Goal: Find specific fact: Find specific fact

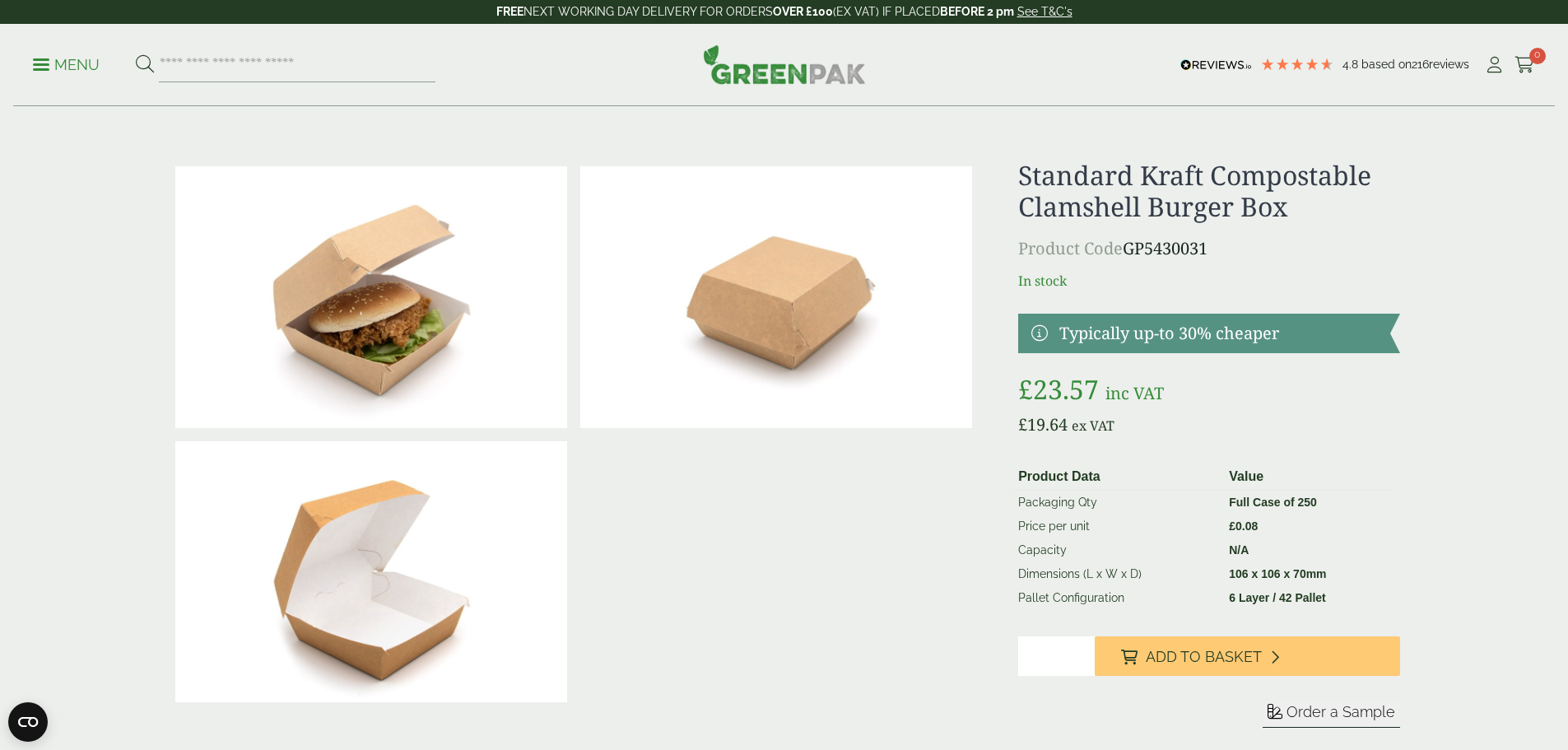
click at [67, 62] on p "Menu" at bounding box center [66, 65] width 67 height 20
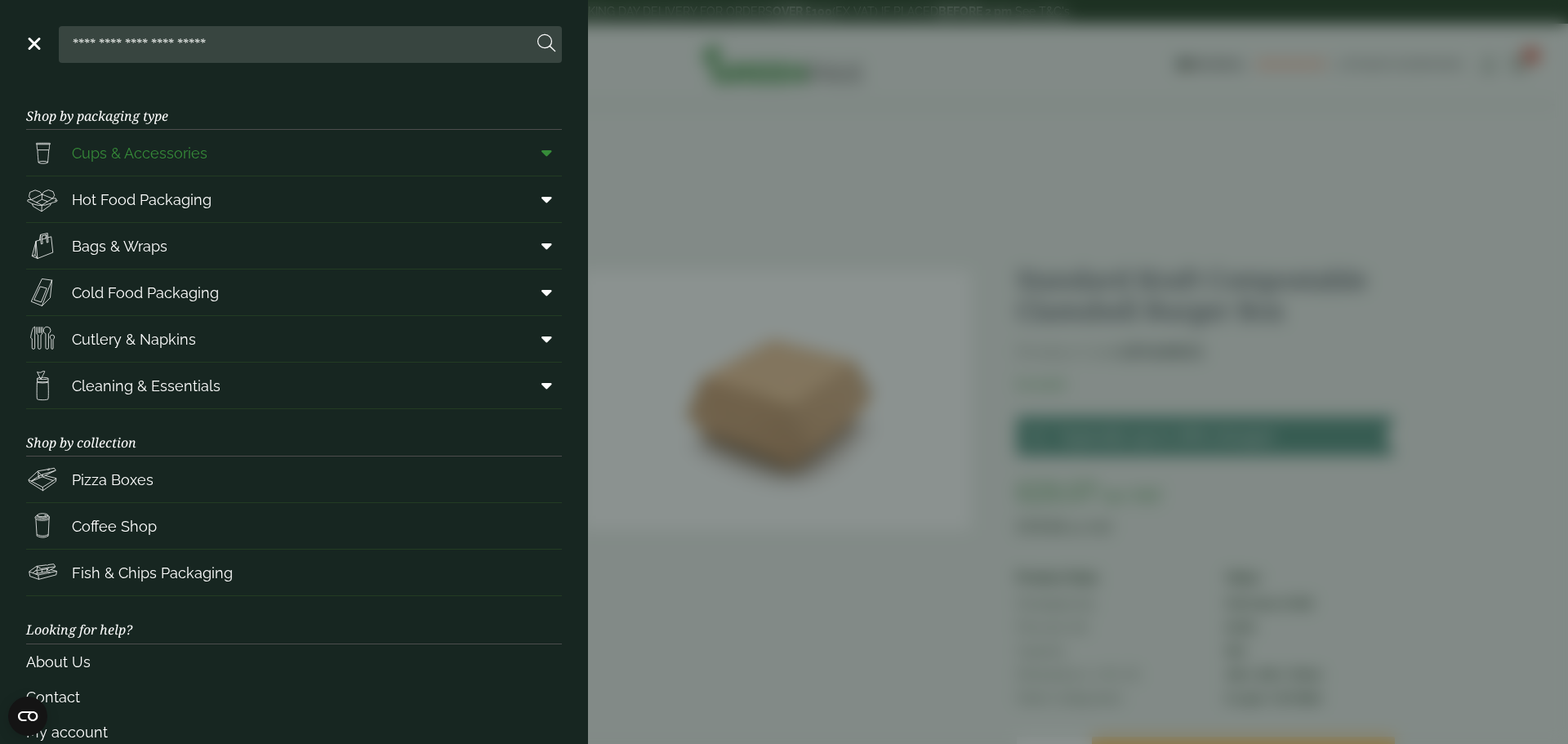
click at [183, 143] on span "Cups & Accessories" at bounding box center [139, 153] width 135 height 22
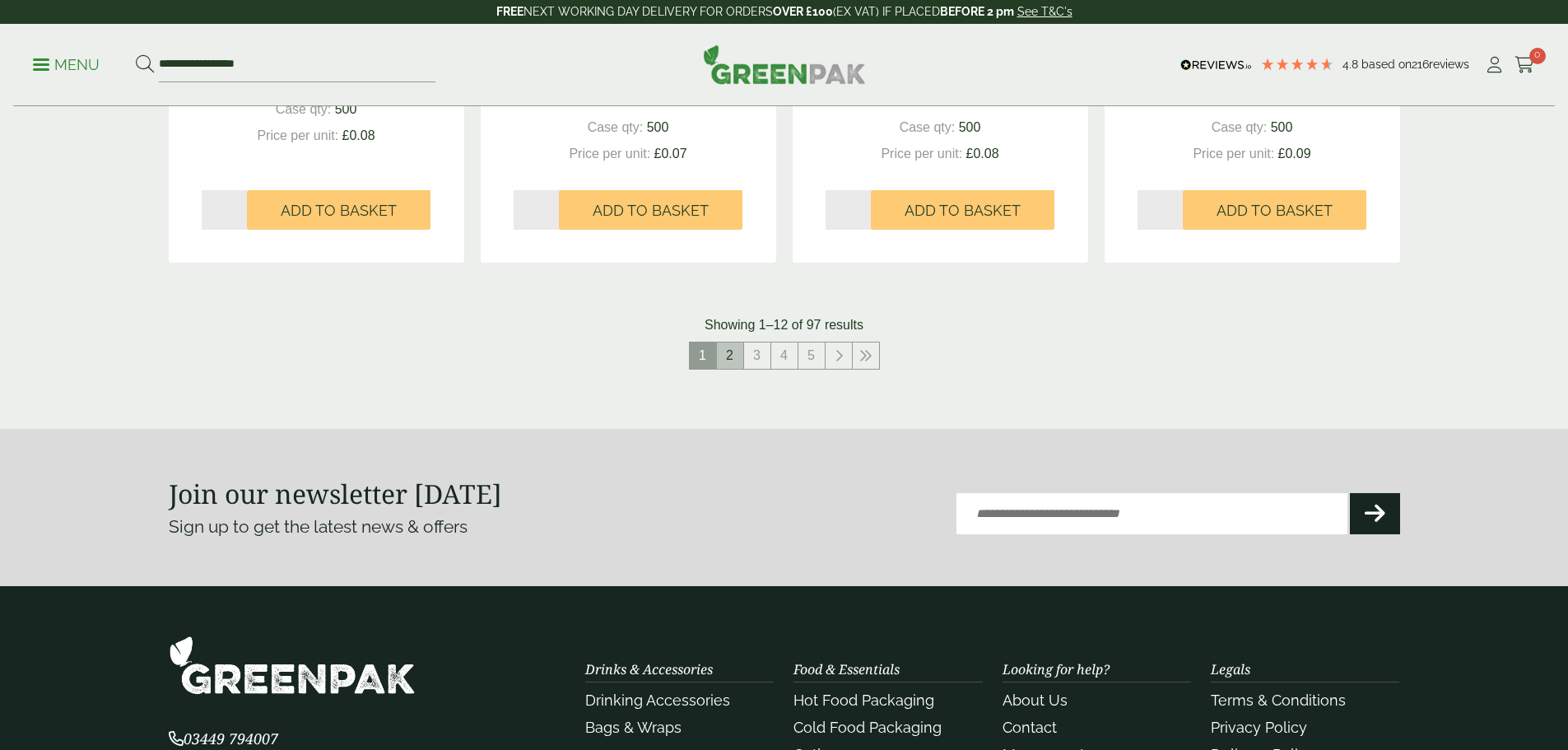
click at [725, 354] on link "2" at bounding box center [731, 356] width 27 height 27
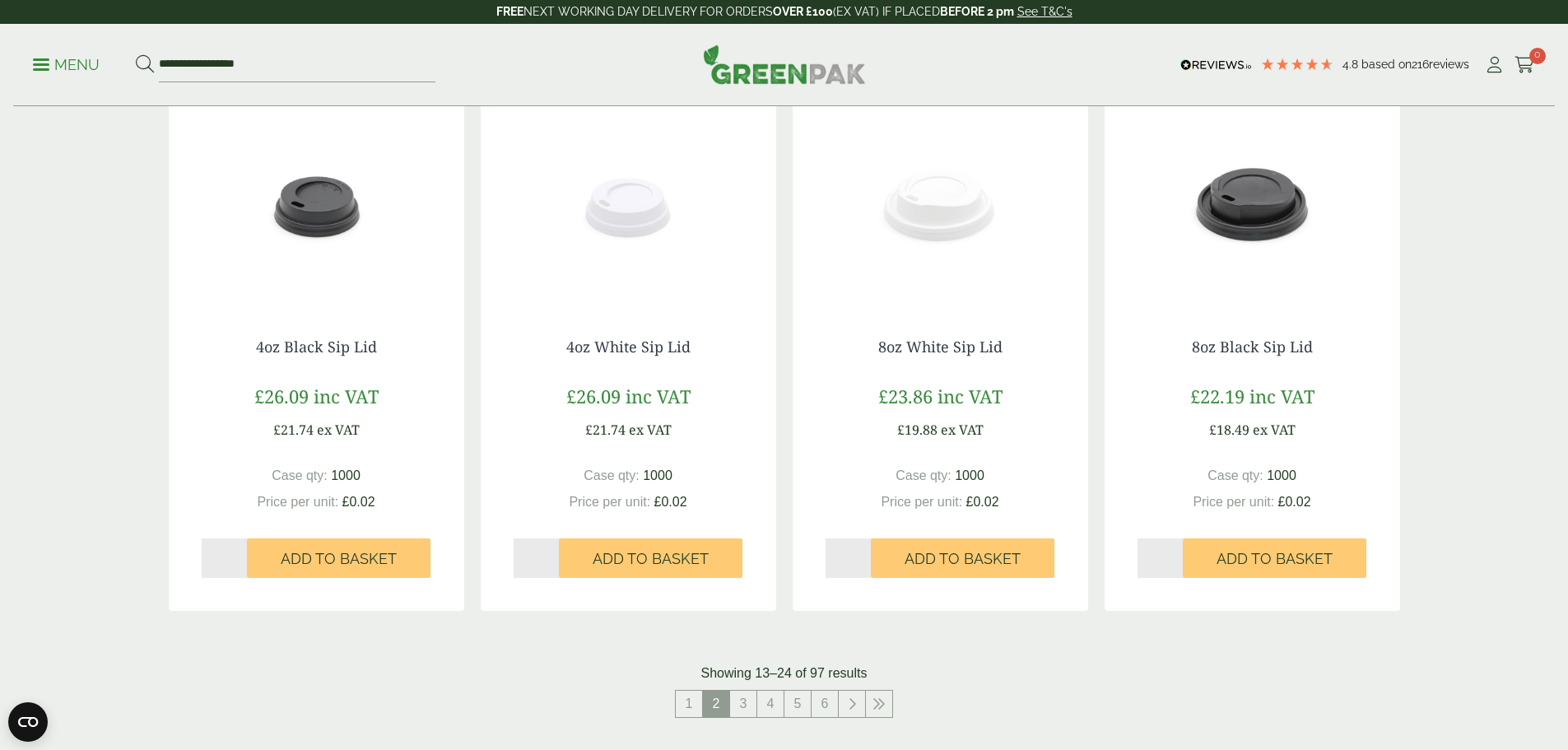
scroll to position [1101, 0]
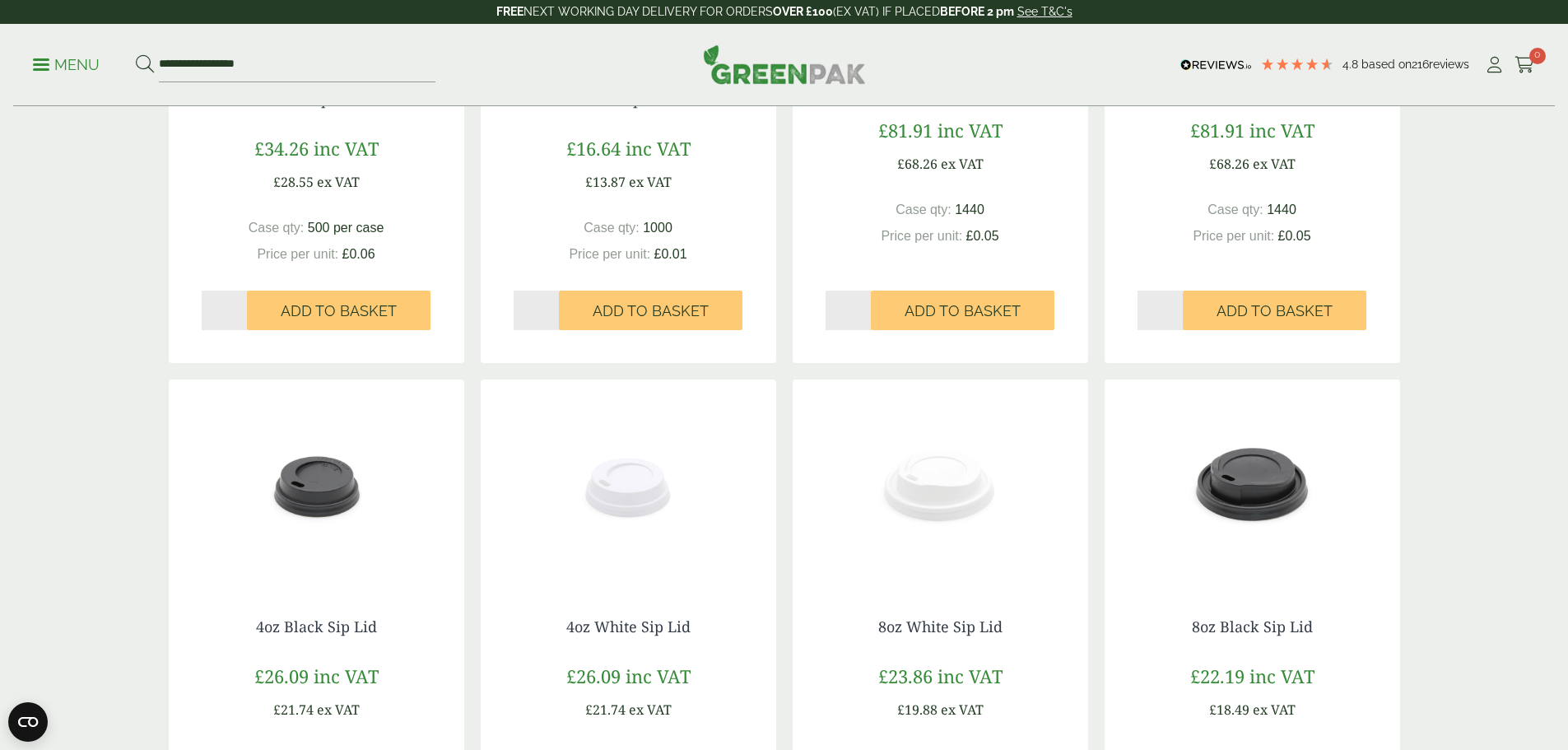
click at [1145, 483] on img at bounding box center [1253, 482] width 296 height 206
click at [1275, 484] on img at bounding box center [1253, 482] width 296 height 206
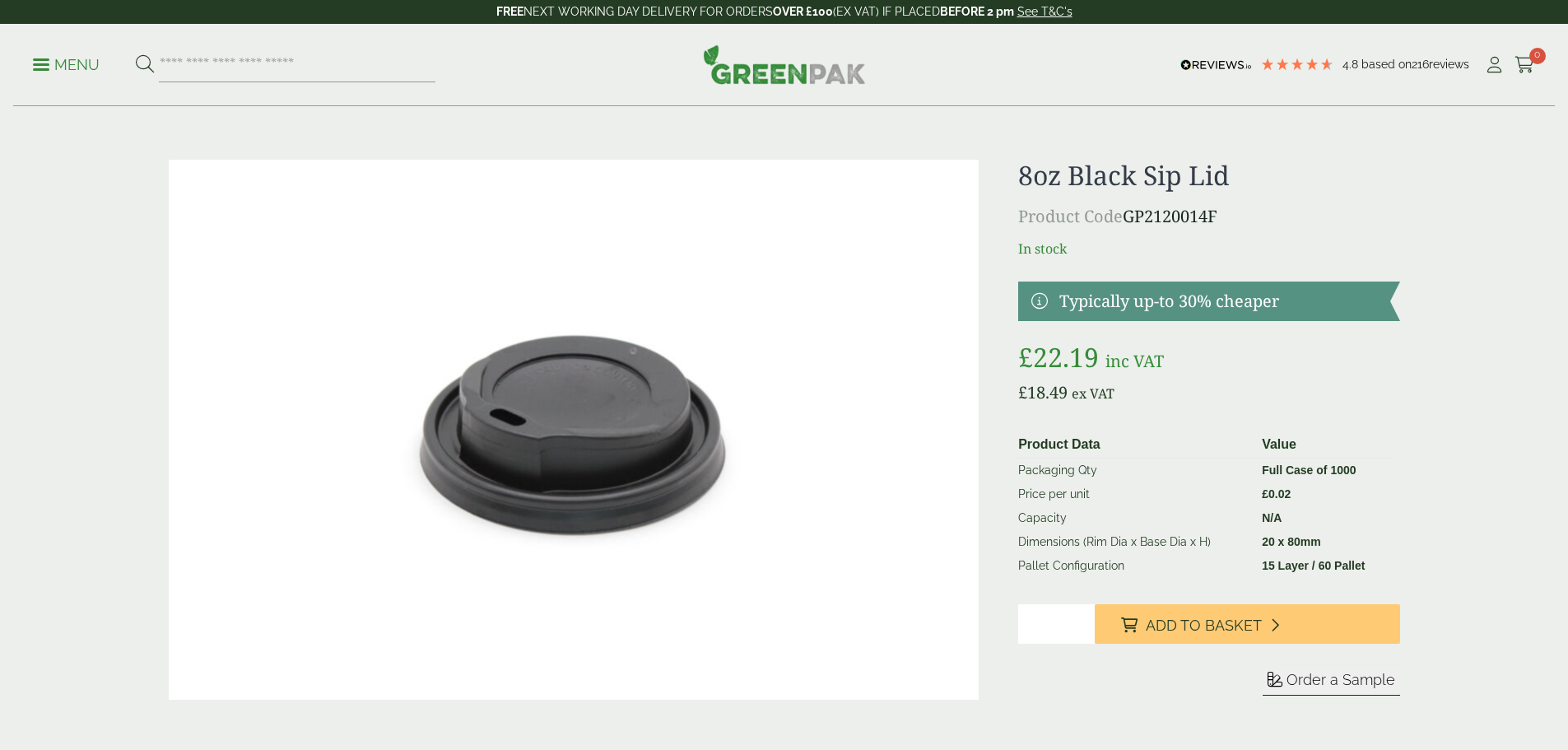
drag, startPoint x: 1215, startPoint y: 215, endPoint x: 1131, endPoint y: 224, distance: 84.5
click at [1131, 224] on p "Product Code GP2120014F" at bounding box center [1209, 217] width 381 height 25
copy p "GP2120014F"
